Goal: Navigation & Orientation: Find specific page/section

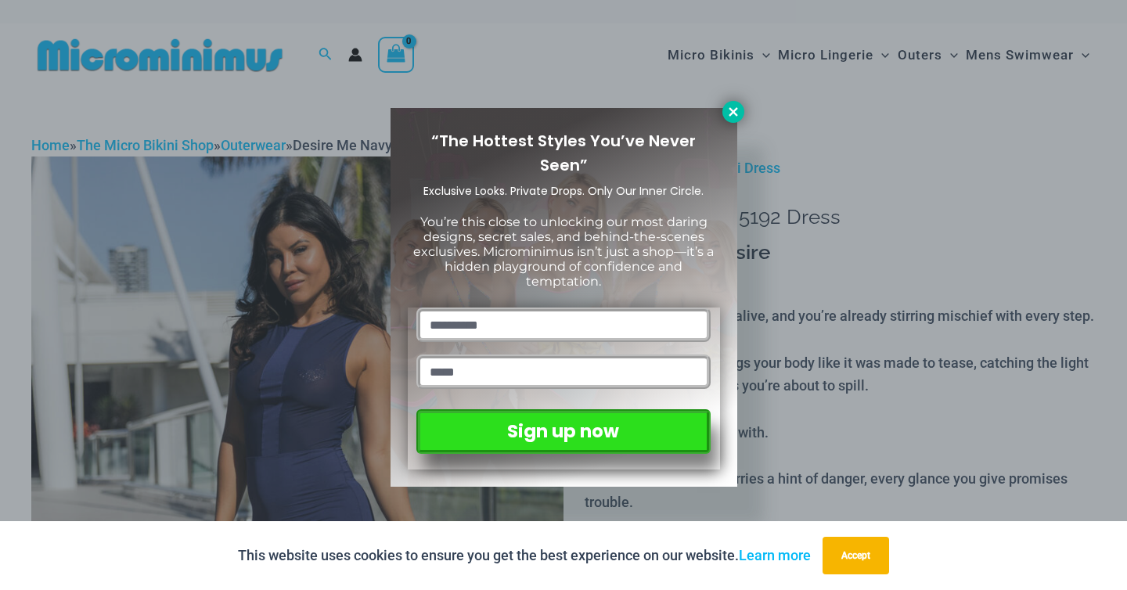
click at [742, 112] on button at bounding box center [733, 112] width 22 height 22
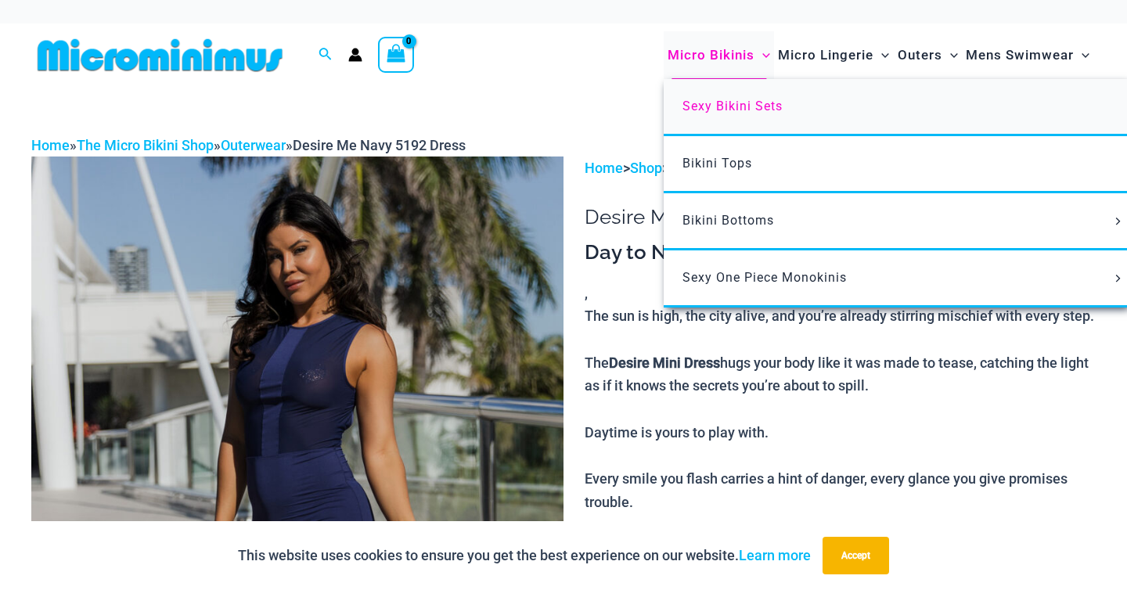
click at [733, 108] on span "Sexy Bikini Sets" at bounding box center [733, 106] width 100 height 15
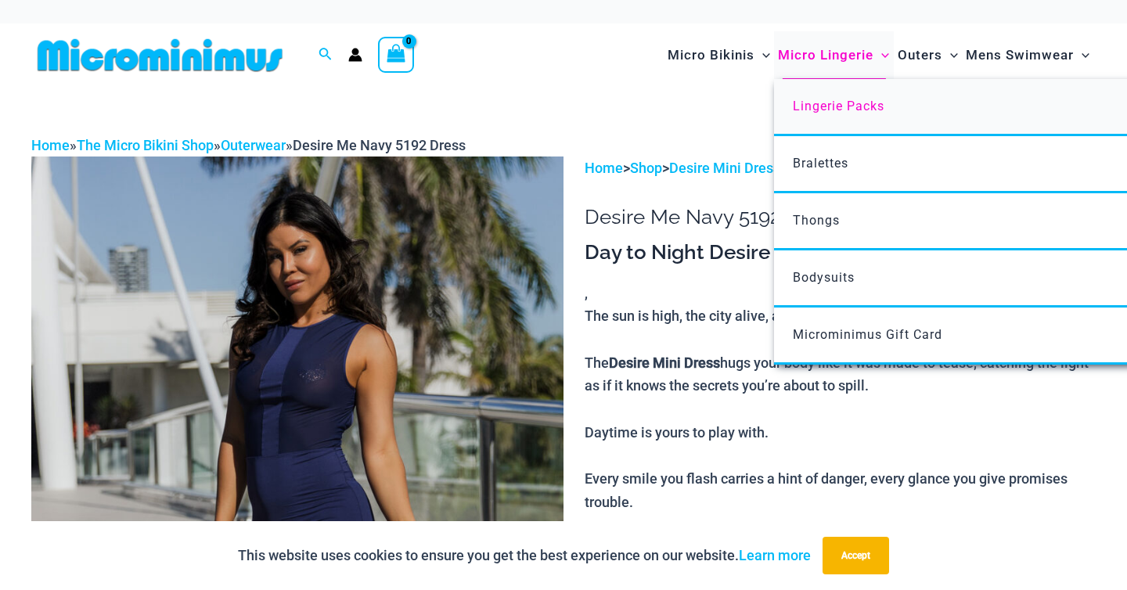
click at [814, 106] on span "Lingerie Packs" at bounding box center [839, 106] width 92 height 15
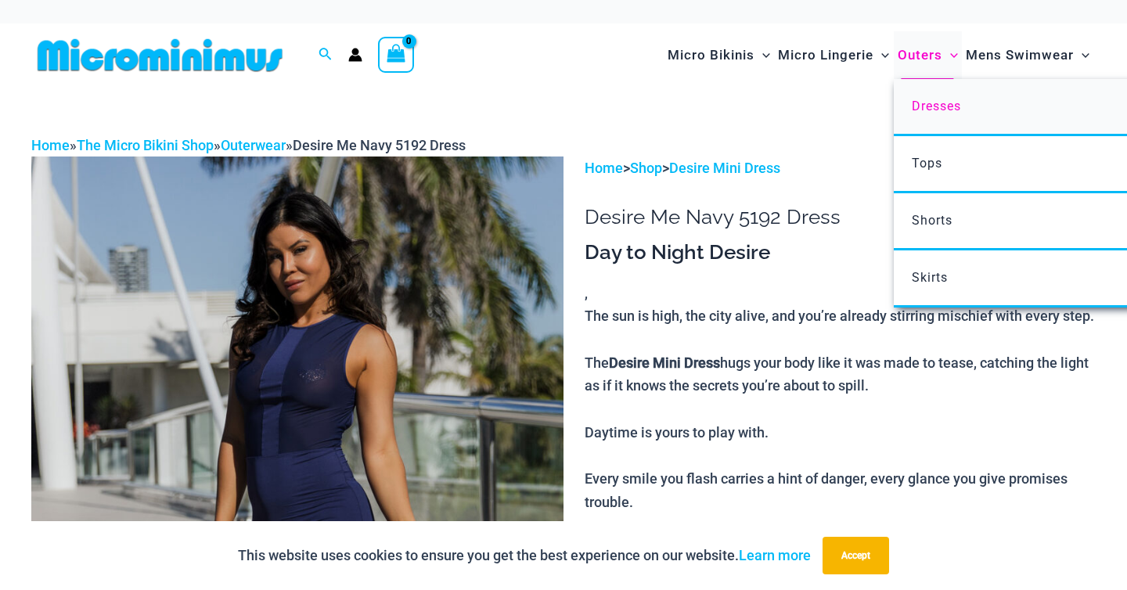
click at [922, 106] on span "Dresses" at bounding box center [936, 106] width 49 height 15
click at [941, 229] on link "Shorts" at bounding box center [1127, 221] width 466 height 57
